Goal: Task Accomplishment & Management: Use online tool/utility

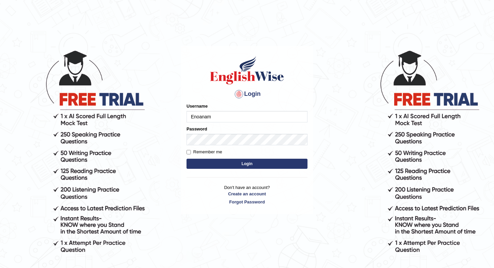
type input "Enoanam"
click at [218, 172] on div "Login Please fix the following errors: Username Enoanam Password Remember me Lo…" at bounding box center [247, 130] width 132 height 168
click at [221, 166] on button "Login" at bounding box center [247, 164] width 121 height 10
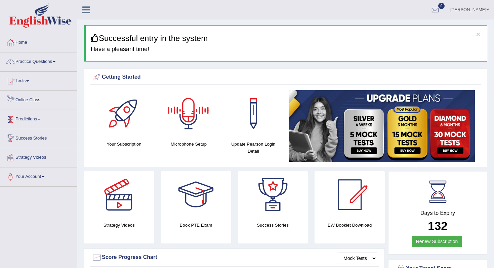
click at [30, 100] on link "Online Class" at bounding box center [38, 99] width 77 height 17
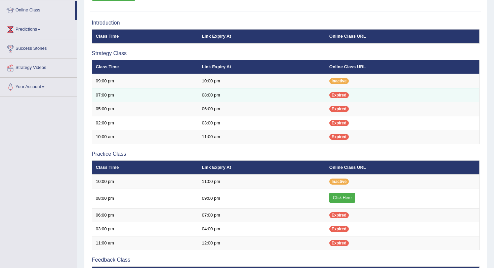
scroll to position [91, 0]
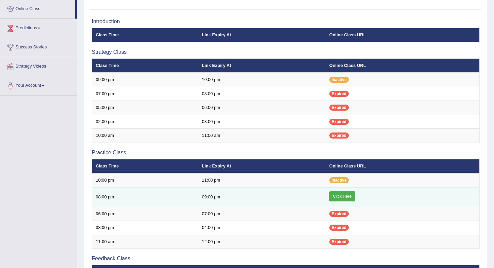
click at [341, 198] on link "Click Here" at bounding box center [343, 196] width 26 height 10
